Goal: Register for event/course

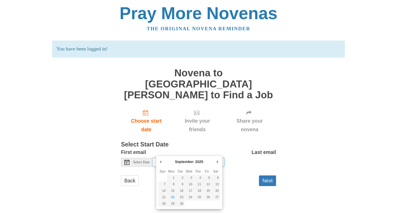
click at [179, 157] on input "[DATE]" at bounding box center [188, 161] width 71 height 9
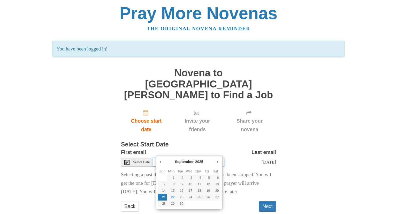
click at [174, 157] on input "[DATE]" at bounding box center [188, 161] width 71 height 9
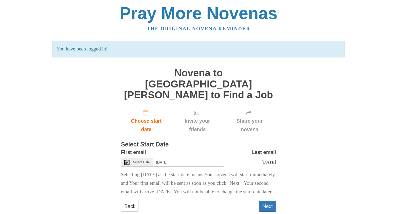
scroll to position [14, 0]
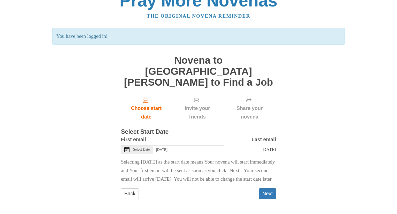
click at [149, 147] on span "Select Date" at bounding box center [141, 149] width 17 height 4
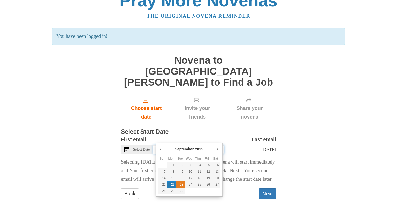
type input "[DATE]"
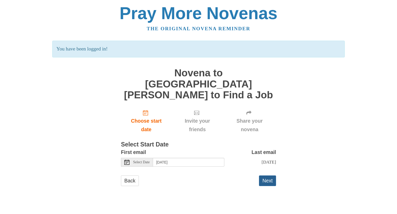
click at [273, 175] on button "Next" at bounding box center [267, 180] width 17 height 11
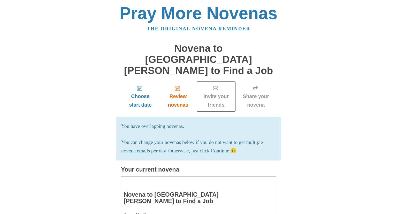
click at [218, 92] on span "Invite your friends" at bounding box center [215, 100] width 29 height 17
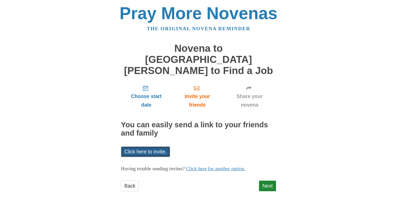
click at [148, 146] on link "Click here to invite." at bounding box center [145, 151] width 49 height 11
